Goal: Task Accomplishment & Management: Complete application form

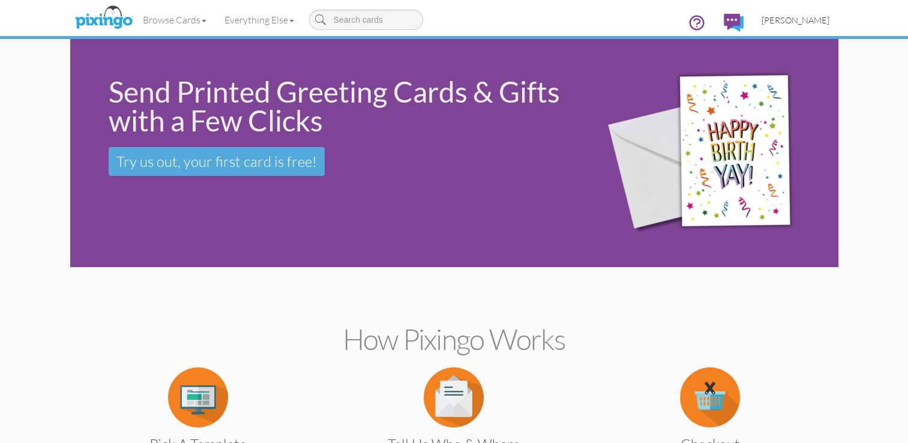
click at [811, 17] on span "[PERSON_NAME]" at bounding box center [796, 20] width 68 height 10
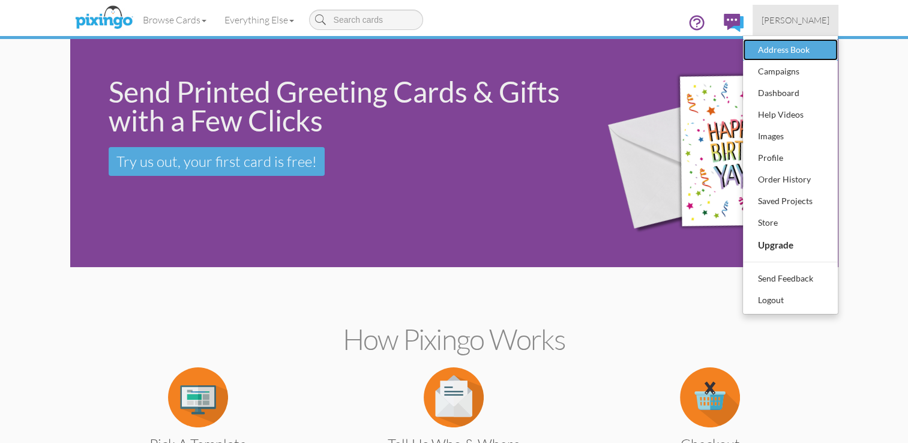
click at [800, 43] on div "Address Book" at bounding box center [790, 50] width 71 height 18
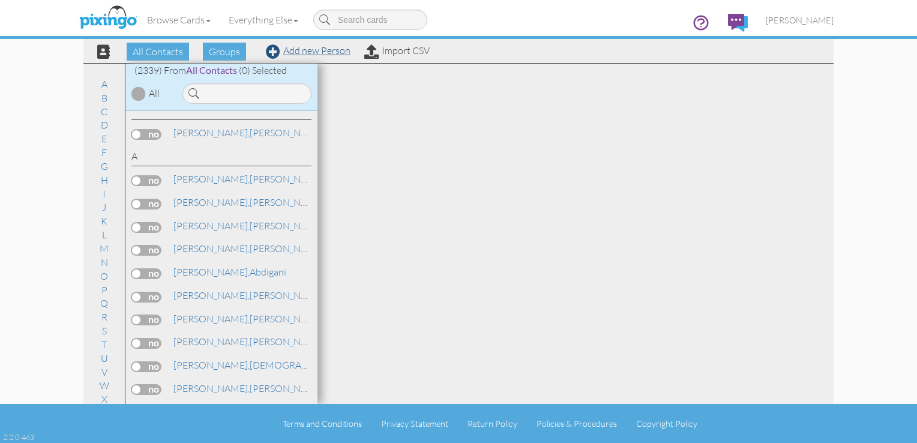
drag, startPoint x: 338, startPoint y: 56, endPoint x: 324, endPoint y: 52, distance: 15.2
click at [324, 52] on div "All Contacts Groups Add new Person Import CSV" at bounding box center [258, 51] width 347 height 21
click at [324, 52] on link "Add new Person" at bounding box center [308, 50] width 85 height 12
click at [272, 53] on span at bounding box center [273, 51] width 14 height 14
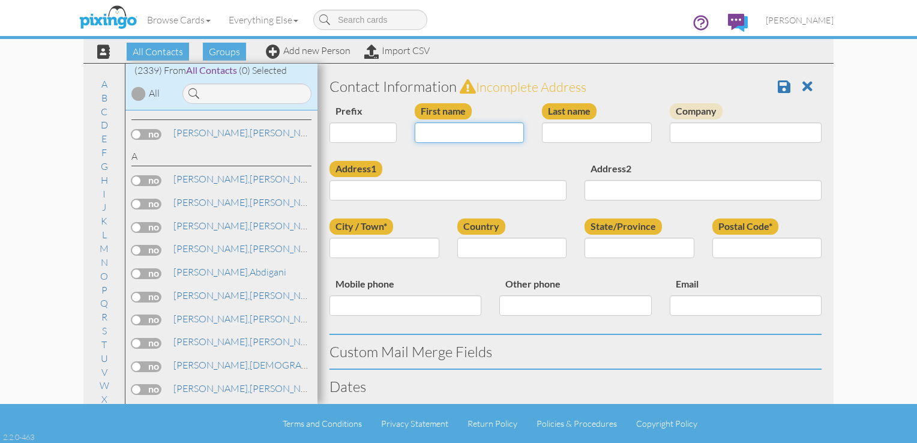
click at [436, 135] on input "First name" at bounding box center [470, 132] width 110 height 20
type input "[PERSON_NAME]"
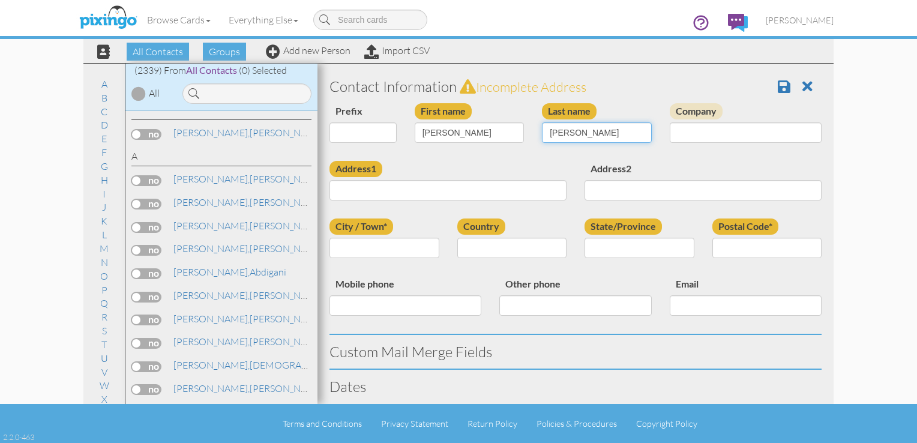
type input "[PERSON_NAME]"
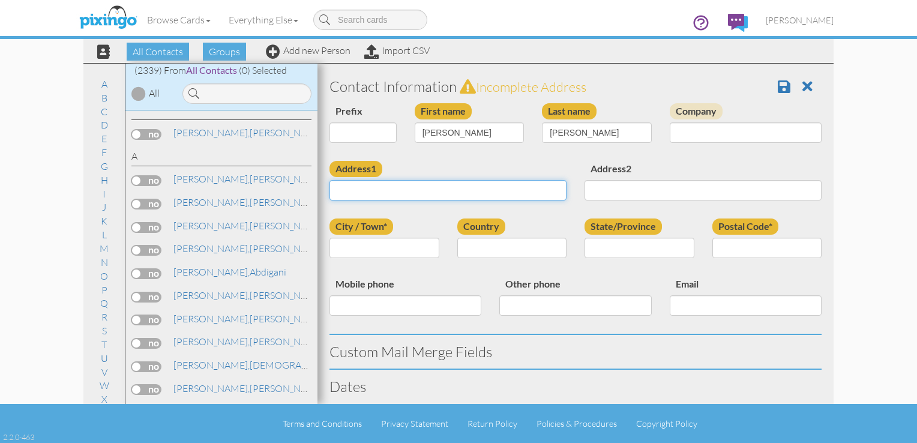
click at [364, 188] on input "Address1" at bounding box center [447, 190] width 237 height 20
type input "[STREET_ADDRESS]"
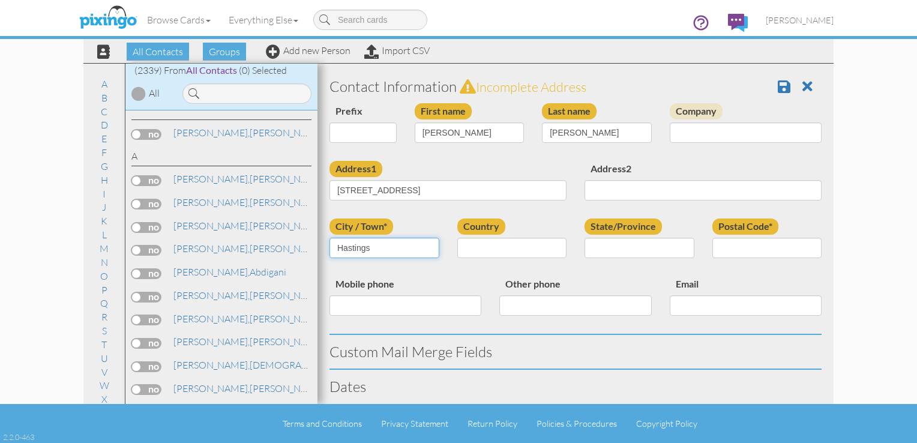
type input "Hastings"
select select "object:7588"
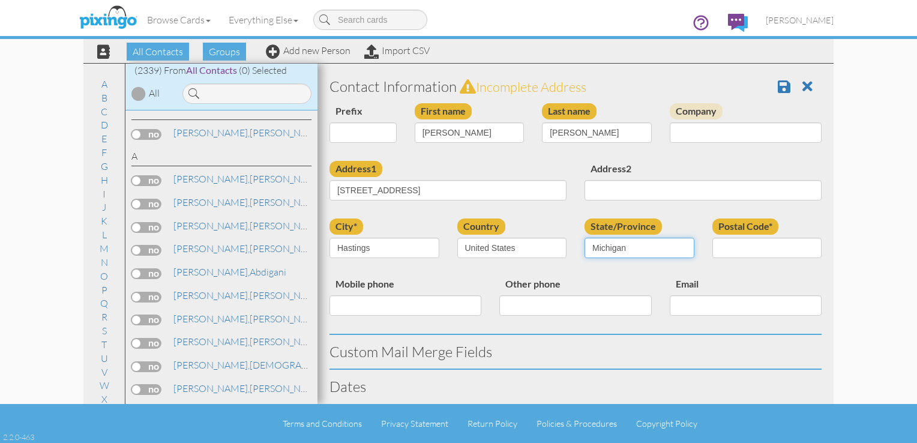
select select "object:7863"
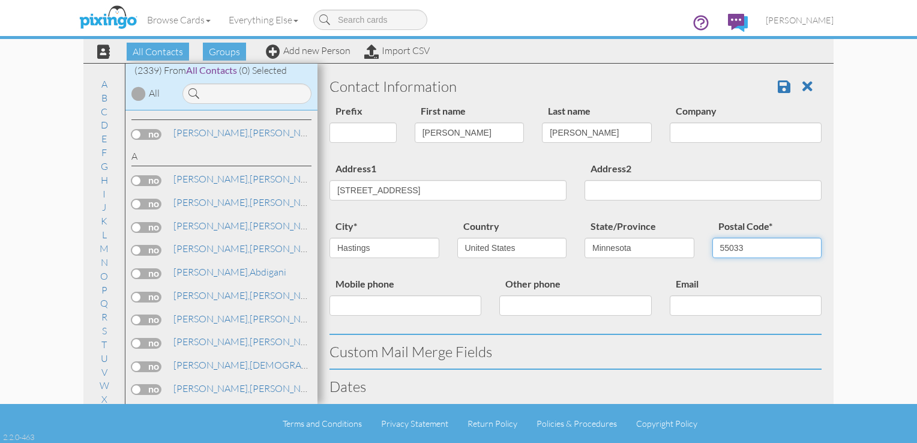
type input "55033"
click at [338, 304] on input "Mobile phone" at bounding box center [405, 305] width 152 height 20
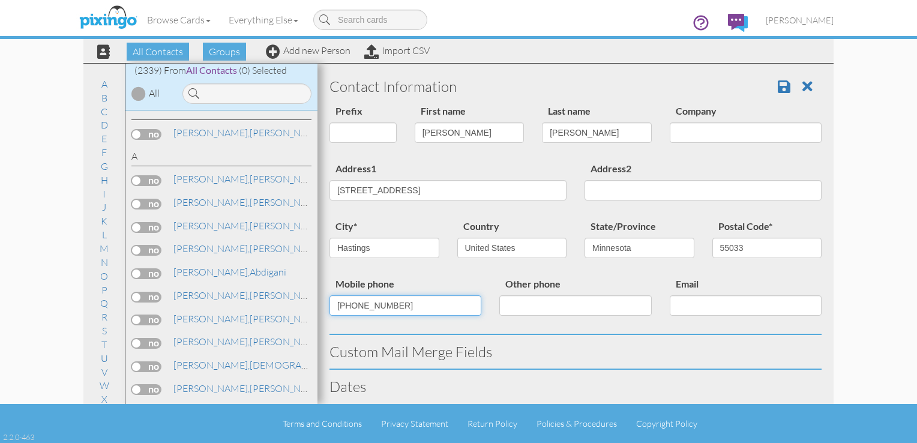
type input "[PHONE_NUMBER]"
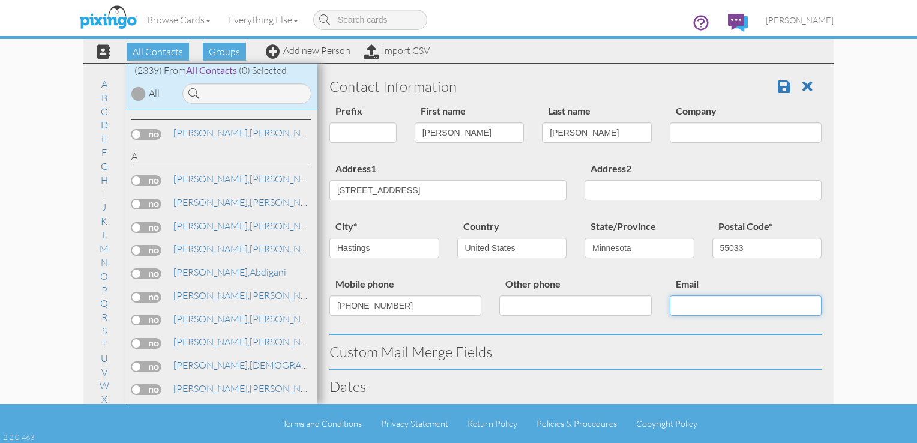
click at [720, 303] on input "Email" at bounding box center [746, 305] width 152 height 20
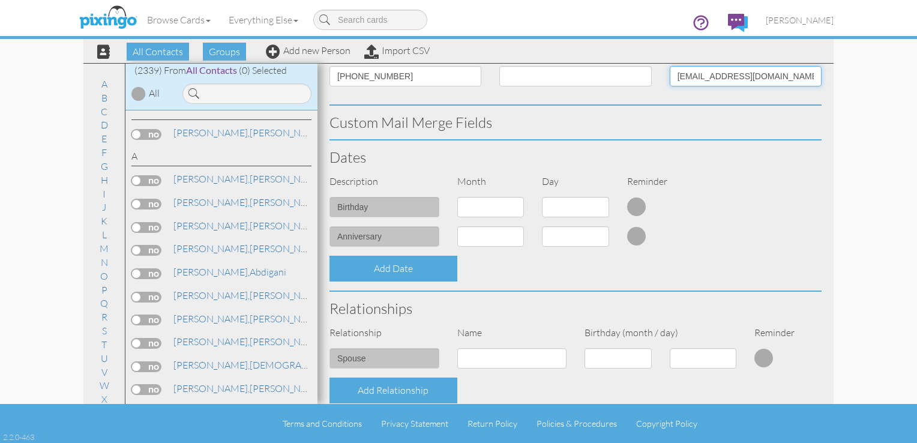
scroll to position [230, 0]
type input "[EMAIL_ADDRESS][DOMAIN_NAME]"
click at [517, 203] on select "1 - [DATE] - [DATE] - [DATE] - [DATE] - [DATE] - [DATE] - [DATE] - [DATE] - [DA…" at bounding box center [490, 206] width 67 height 20
select select "object:7584"
click at [457, 196] on select "1 - [DATE] - [DATE] - [DATE] - [DATE] - [DATE] - [DATE] - [DATE] - [DATE] - [DA…" at bounding box center [490, 206] width 67 height 20
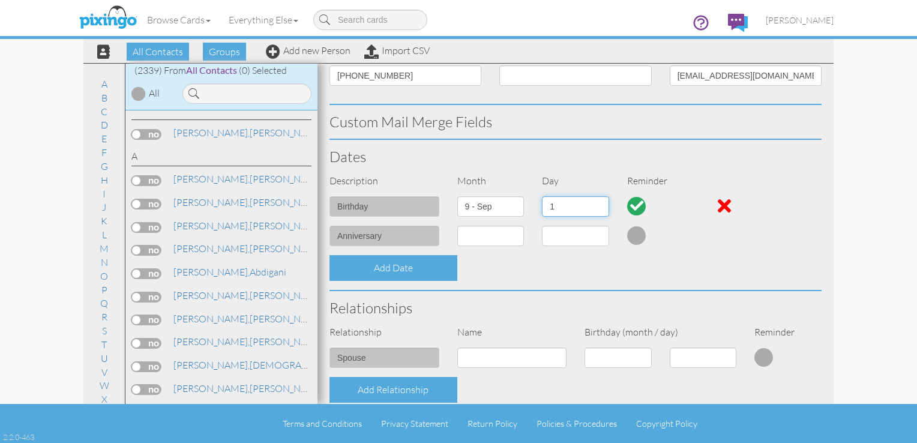
click at [595, 208] on select "1 2 3 4 5 6 7 8 9 10 11 12 13 14 15 16 17 18 19 20 21 22 23 24 25 26 27 28 29 30" at bounding box center [575, 206] width 67 height 20
select select "number:15"
click at [542, 196] on select "1 2 3 4 5 6 7 8 9 10 11 12 13 14 15 16 17 18 19 20 21 22 23 24 25 26 27 28 29 30" at bounding box center [575, 206] width 67 height 20
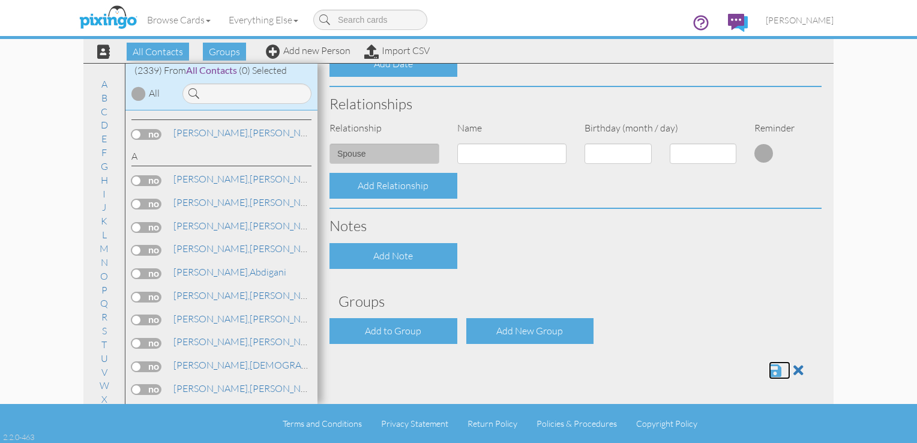
click at [769, 367] on span at bounding box center [775, 370] width 13 height 14
